Goal: Information Seeking & Learning: Learn about a topic

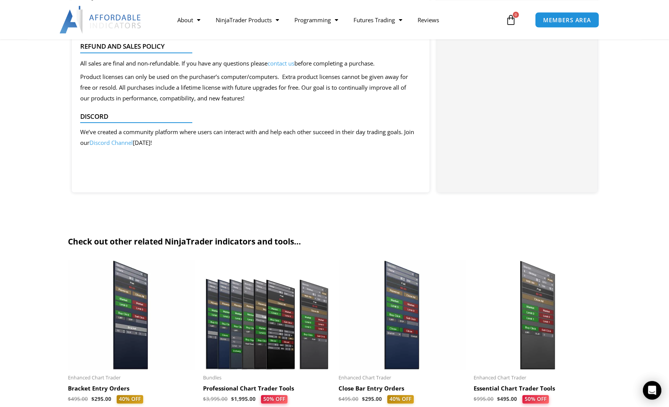
scroll to position [902, 0]
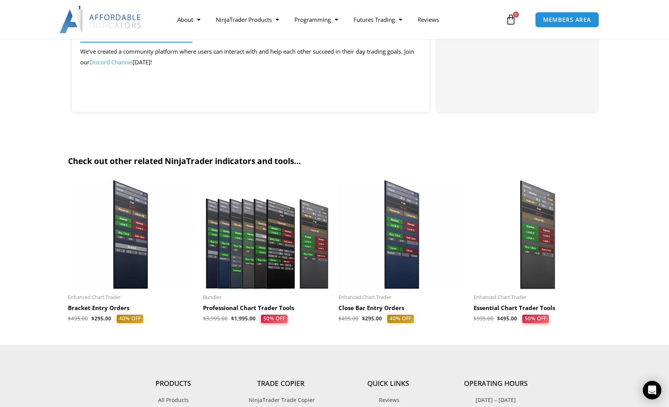
click at [390, 234] on img at bounding box center [402, 235] width 128 height 110
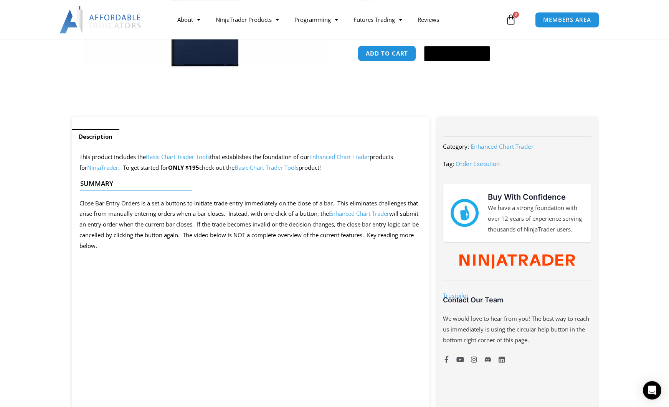
scroll to position [295, 0]
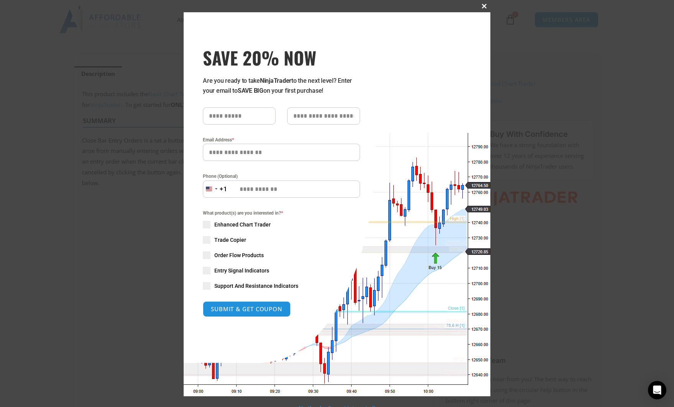
click at [482, 5] on span at bounding box center [484, 6] width 12 height 5
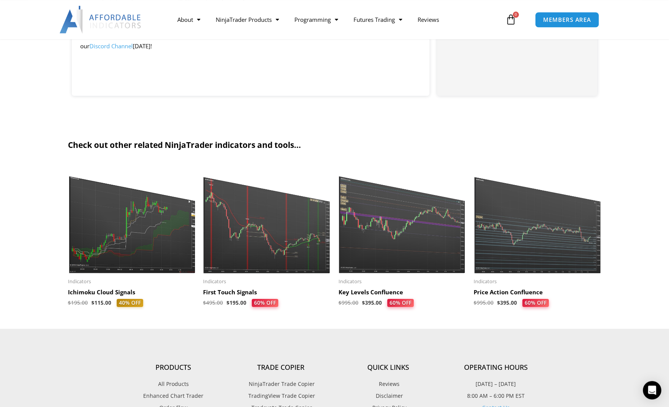
scroll to position [681, 0]
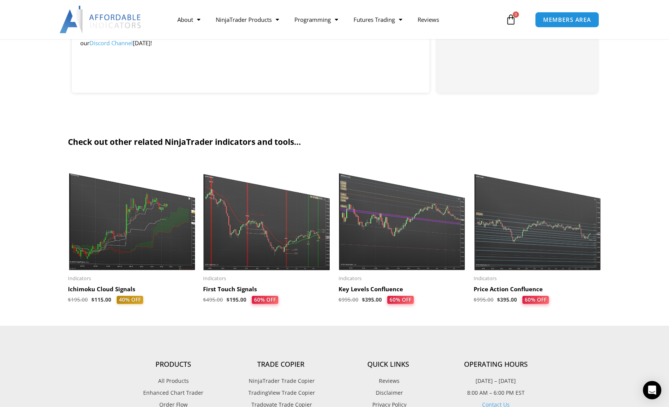
click at [522, 241] on img at bounding box center [537, 216] width 128 height 110
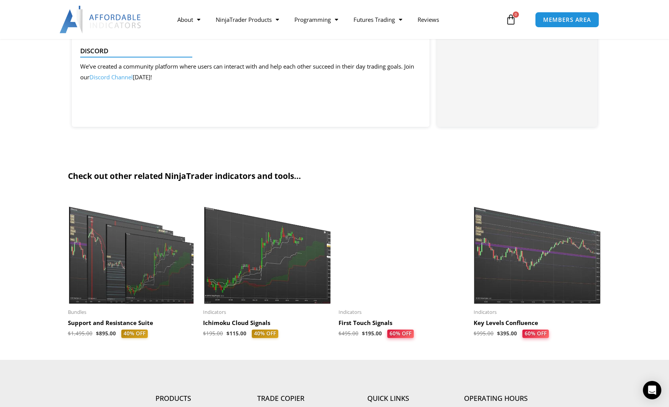
scroll to position [516, 0]
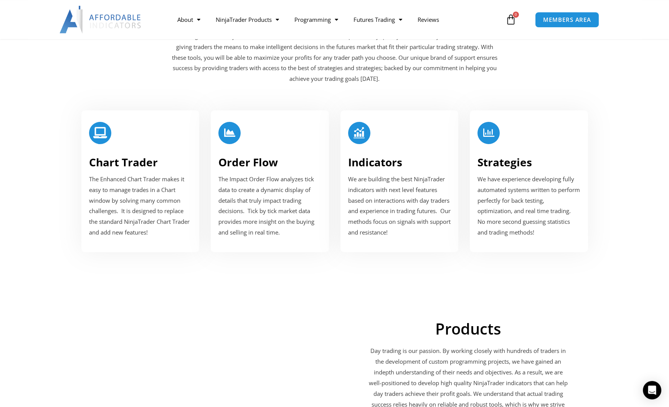
scroll to position [913, 0]
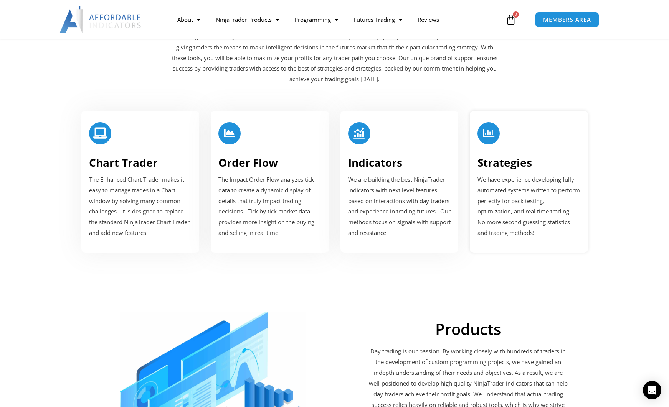
click at [499, 199] on p "We have experience developing fully automated systems written to perform perfec…" at bounding box center [528, 207] width 103 height 64
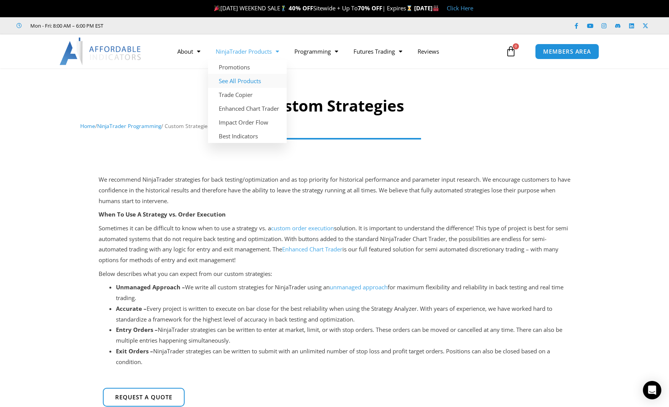
click at [249, 81] on link "See All Products" at bounding box center [247, 81] width 79 height 14
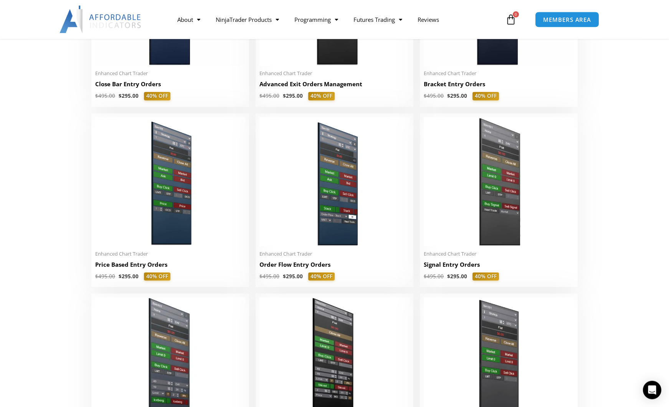
scroll to position [638, 0]
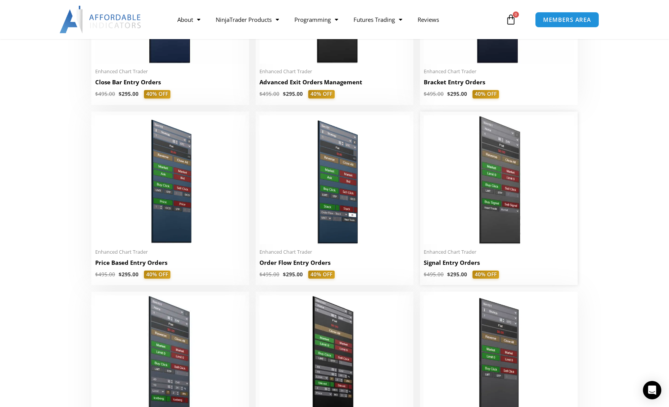
click at [484, 198] on img at bounding box center [498, 179] width 150 height 129
